Goal: Find specific page/section: Find specific page/section

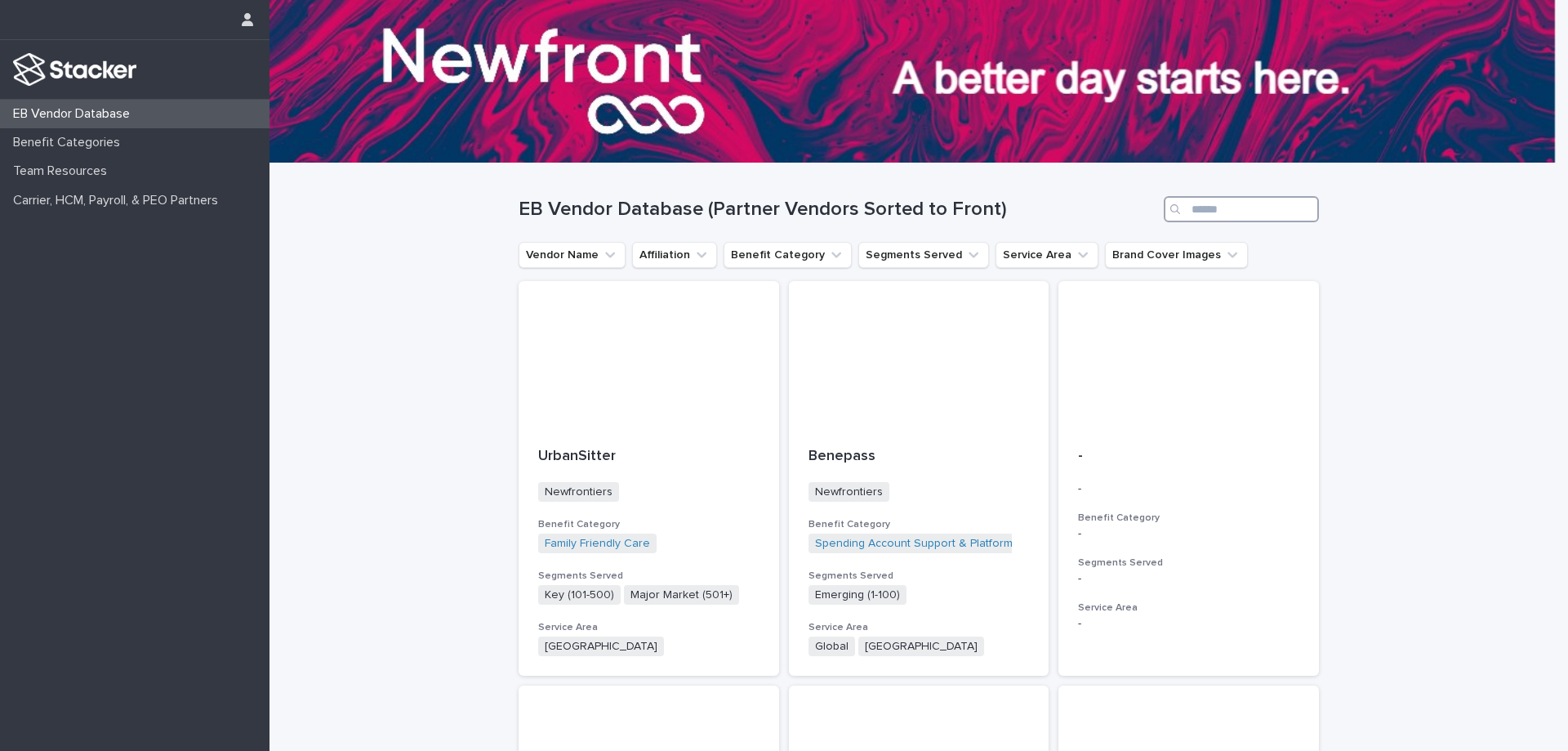
click at [1286, 199] on input "Search" at bounding box center [1242, 209] width 155 height 26
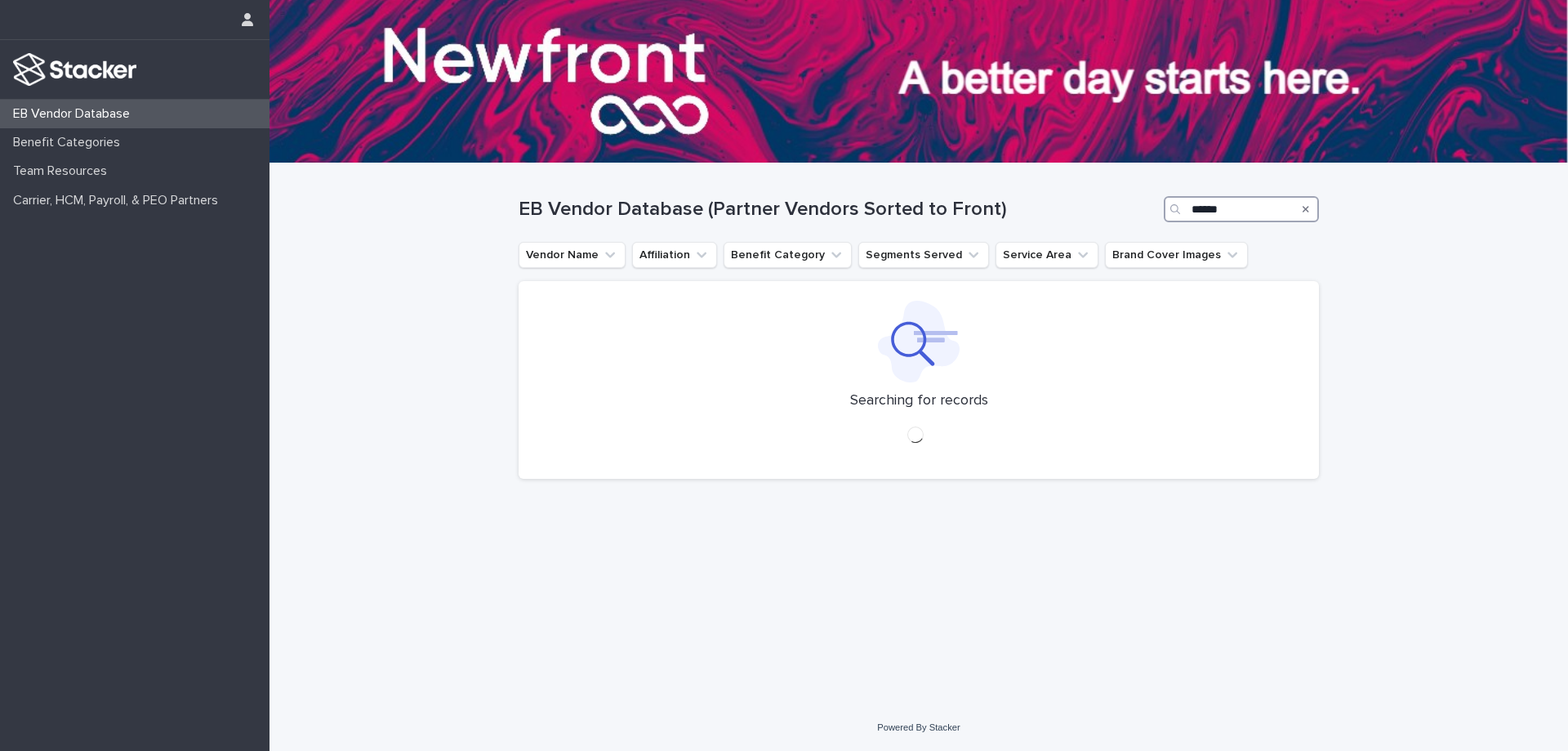
type input "*******"
